Goal: Obtain resource: Obtain resource

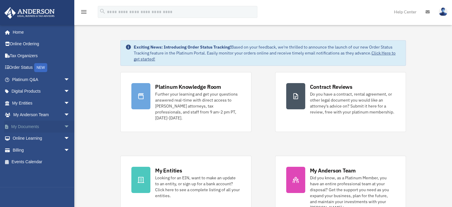
click at [64, 128] on span "arrow_drop_down" at bounding box center [70, 126] width 12 height 12
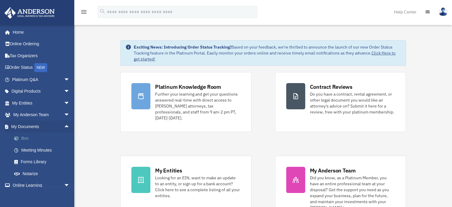
click at [34, 141] on link "Box" at bounding box center [43, 138] width 70 height 12
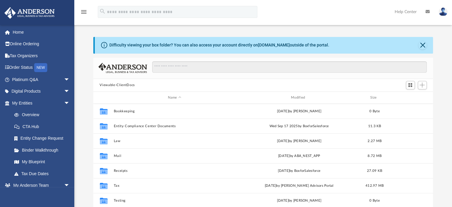
scroll to position [131, 335]
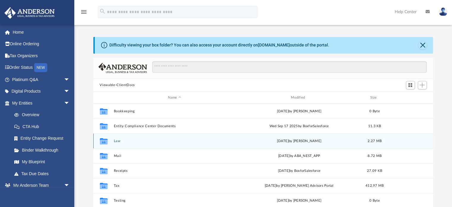
click at [133, 138] on div "Collaborated Folder Law [DATE] by [PERSON_NAME] 2.27 MB" at bounding box center [263, 140] width 340 height 15
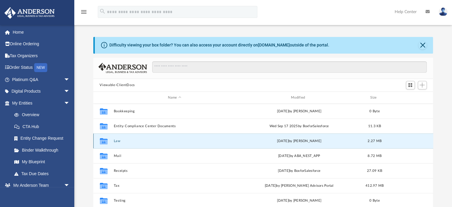
click at [144, 142] on button "Law" at bounding box center [175, 141] width 122 height 4
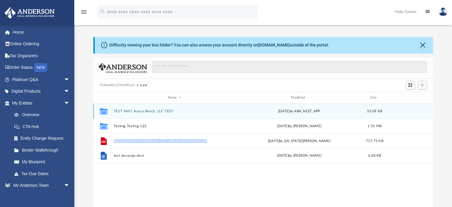
click at [185, 112] on button "TEST 4801 Anaco Beach, LLC TEST" at bounding box center [175, 111] width 122 height 4
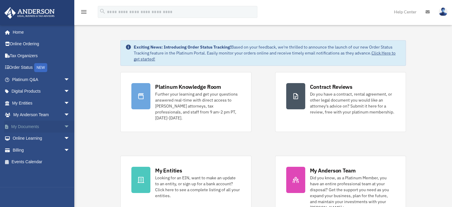
click at [70, 125] on span "arrow_drop_down" at bounding box center [70, 126] width 12 height 12
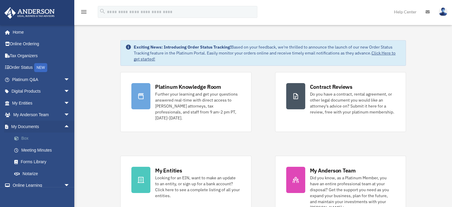
click at [48, 139] on link "Box" at bounding box center [43, 138] width 70 height 12
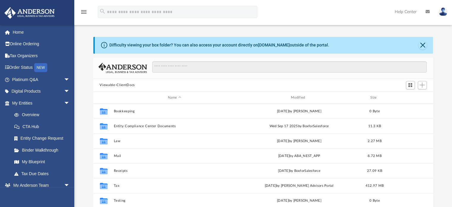
scroll to position [131, 335]
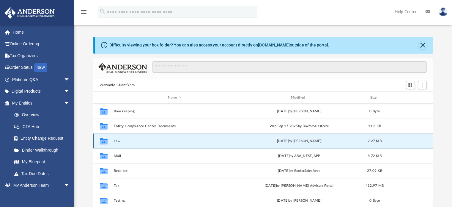
click at [139, 141] on button "Law" at bounding box center [175, 141] width 122 height 4
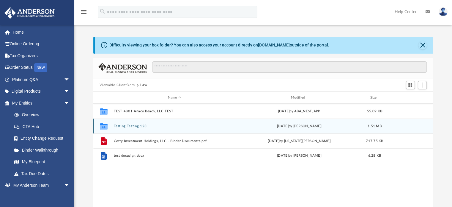
click at [160, 127] on button "Testing Testing 123" at bounding box center [175, 126] width 122 height 4
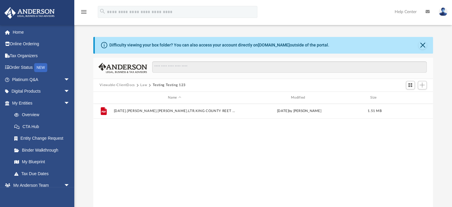
drag, startPoint x: 158, startPoint y: 197, endPoint x: 150, endPoint y: 151, distance: 47.5
click at [150, 151] on div "File [DATE].[PERSON_NAME].[PERSON_NAME].LTR.KING COUNTY REET INCOMPLETE.pdf [DA…" at bounding box center [263, 164] width 340 height 123
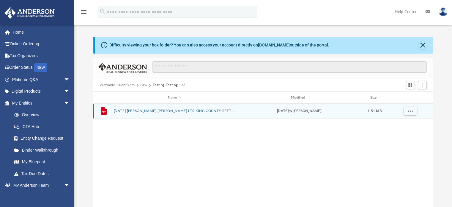
click at [169, 112] on button "[DATE].[PERSON_NAME].[PERSON_NAME].LTR.KING COUNTY REET INCOMPLETE.pdf" at bounding box center [175, 111] width 122 height 4
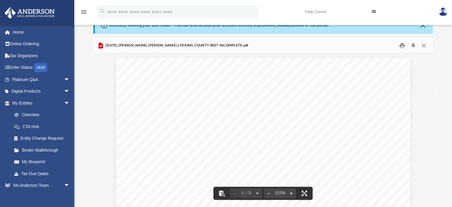
scroll to position [0, 0]
